Goal: Find specific page/section: Find specific page/section

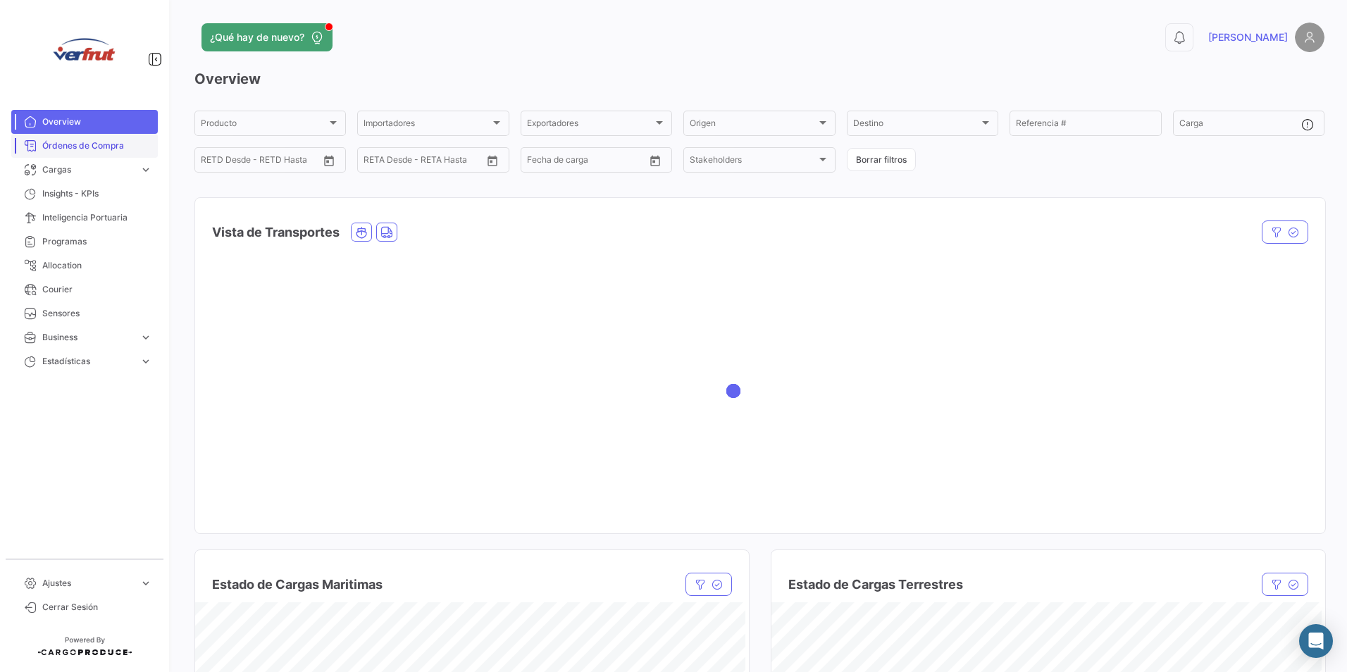
click at [85, 153] on link "Órdenes de Compra" at bounding box center [84, 146] width 147 height 24
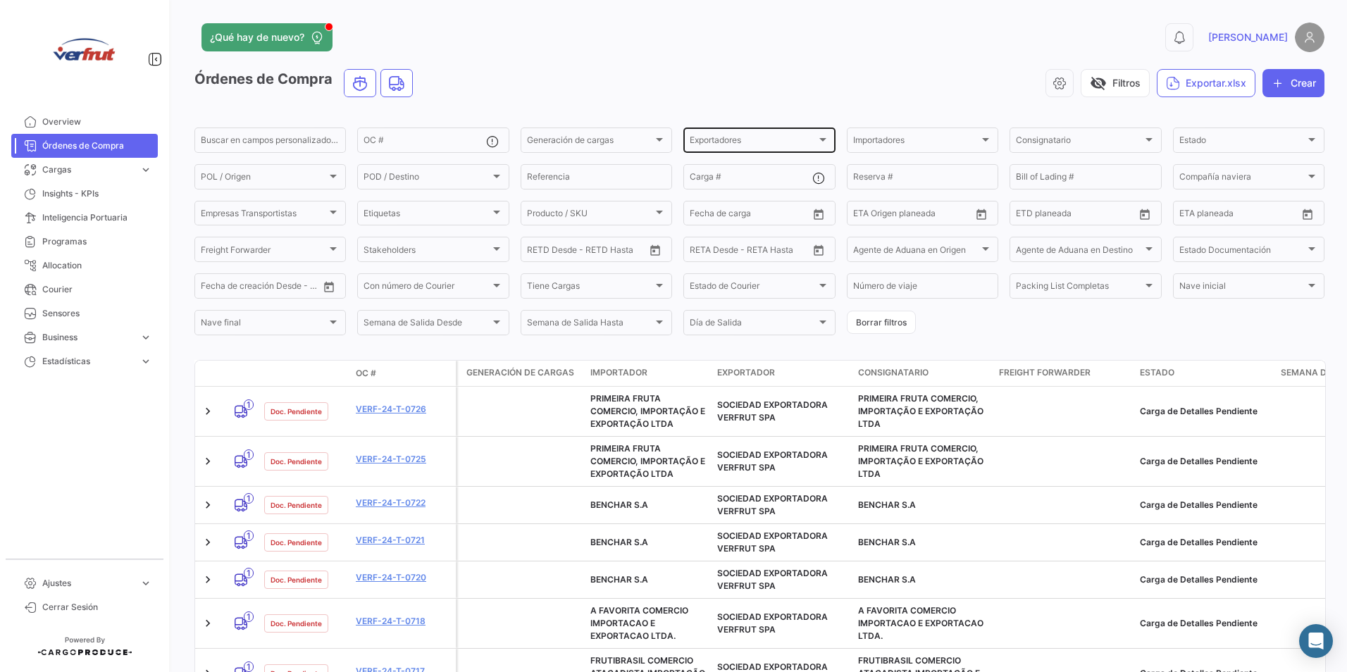
click at [730, 147] on span "Exportadores" at bounding box center [753, 142] width 126 height 10
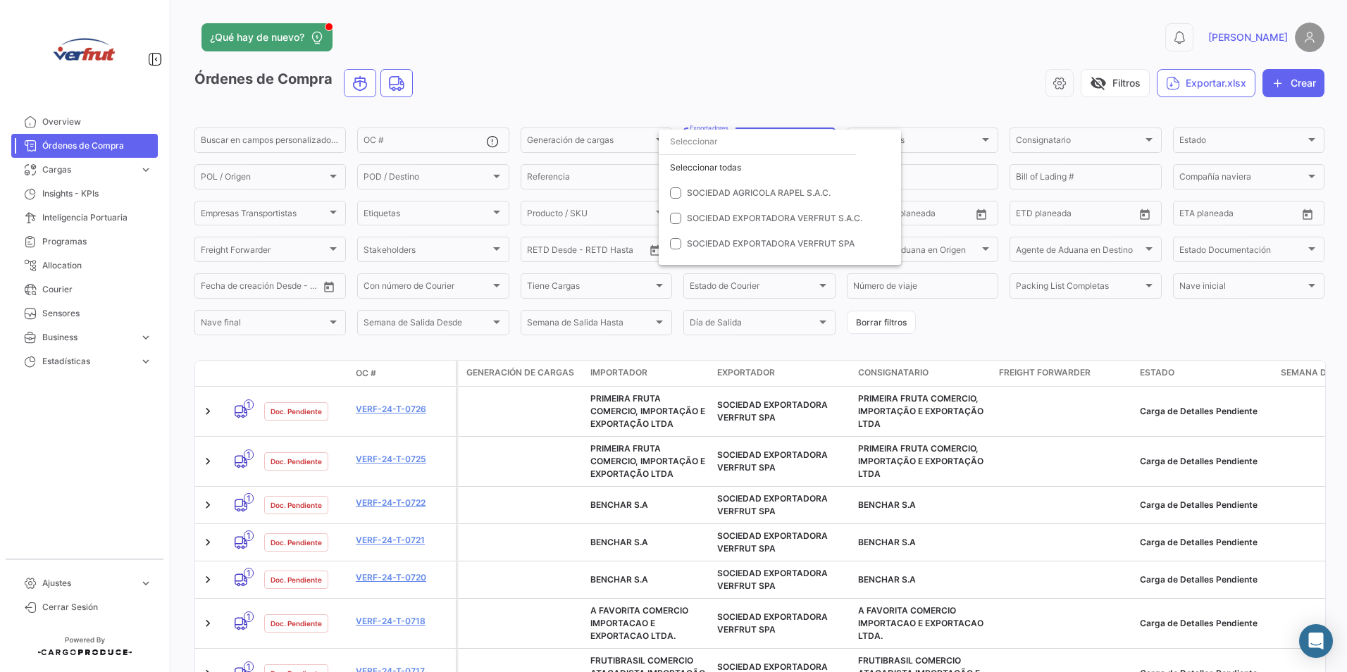
click at [777, 94] on div at bounding box center [673, 336] width 1347 height 672
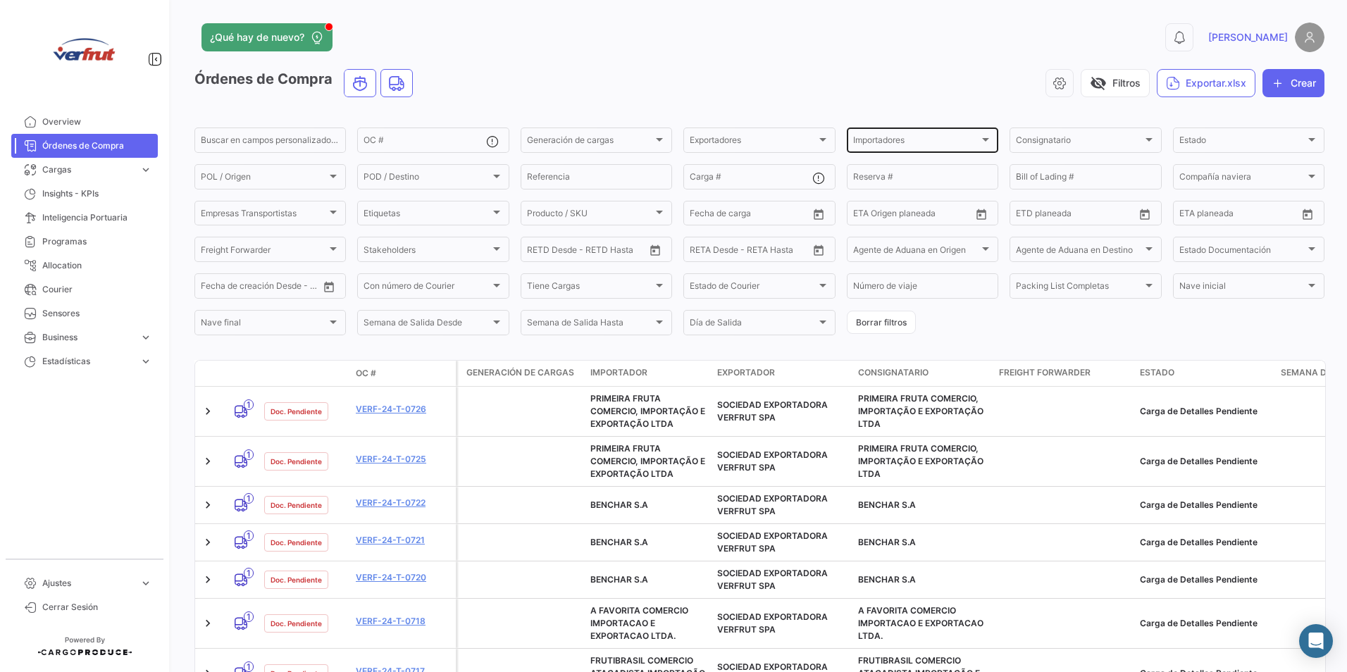
click at [967, 144] on div "Importadores" at bounding box center [916, 142] width 126 height 10
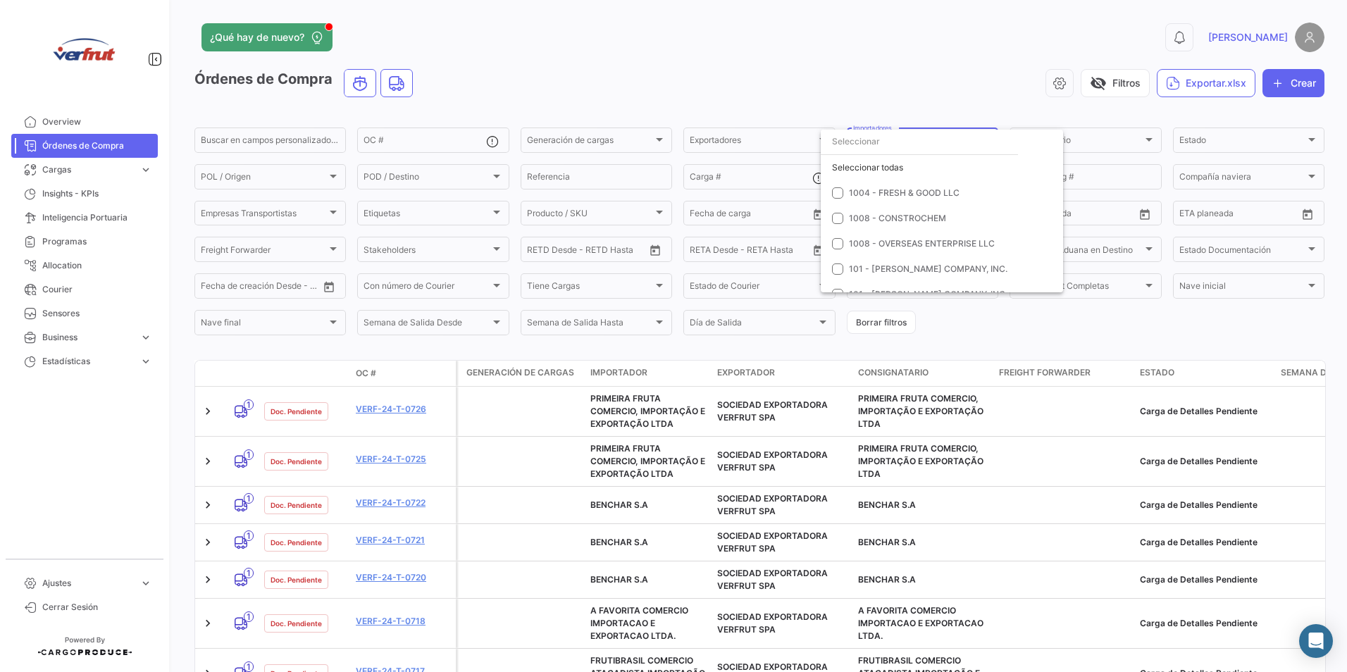
click at [967, 144] on input "dropdown search" at bounding box center [919, 141] width 197 height 25
type input "c"
type input "234"
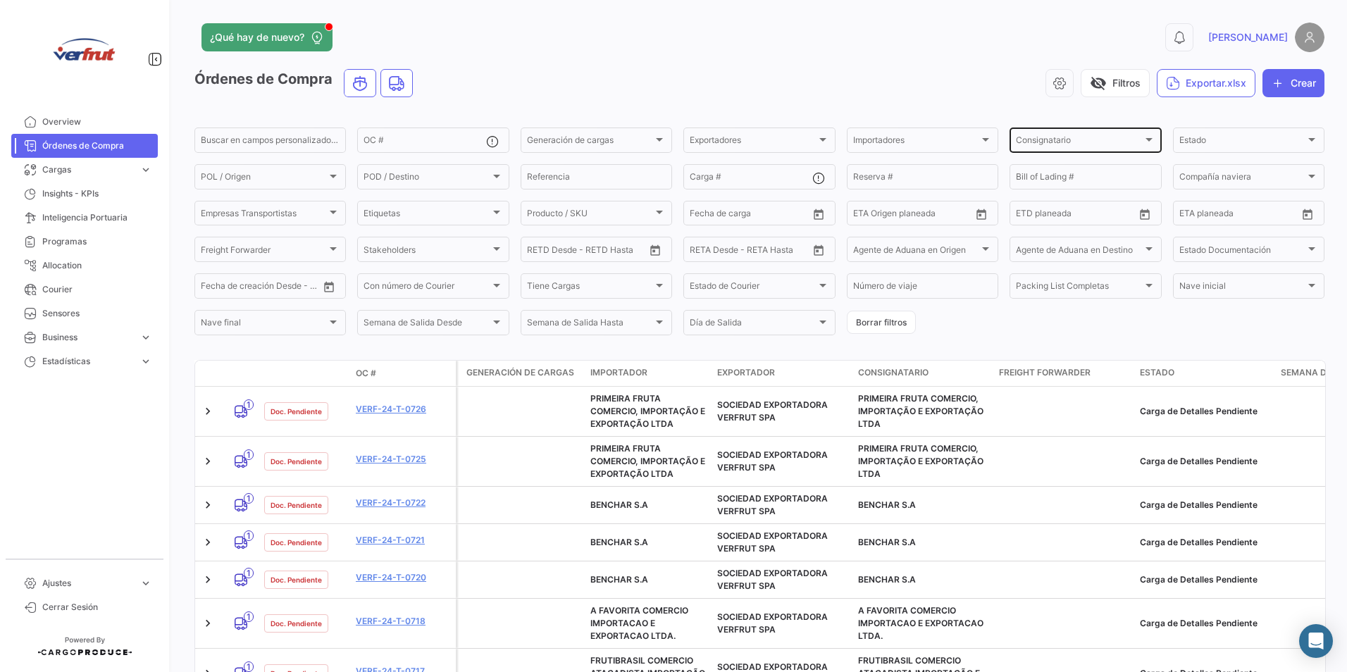
click at [1058, 137] on div "Consignatario Consignatario" at bounding box center [1085, 138] width 139 height 27
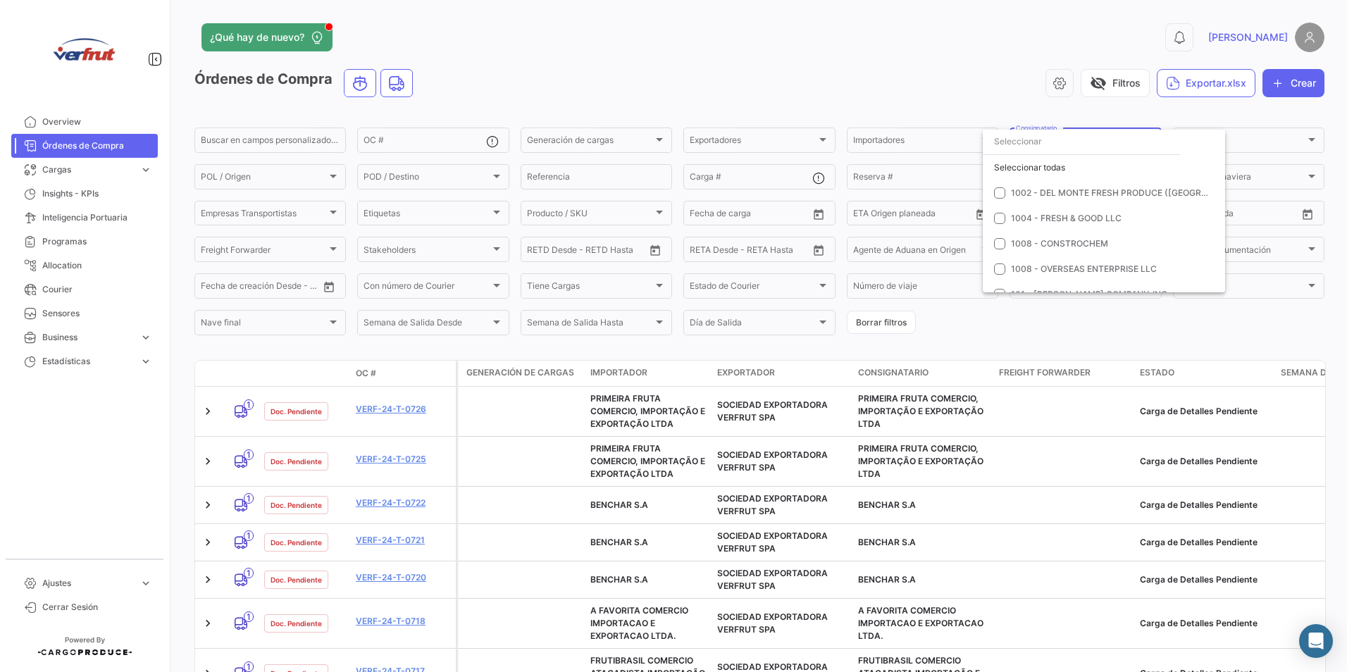
click at [1058, 137] on input "dropdown search" at bounding box center [1081, 141] width 197 height 25
type input "x"
type input "cmx"
click at [750, 68] on app-header "¿Qué hay de nuevo? 0 [PERSON_NAME]" at bounding box center [759, 46] width 1130 height 47
